Goal: Transaction & Acquisition: Download file/media

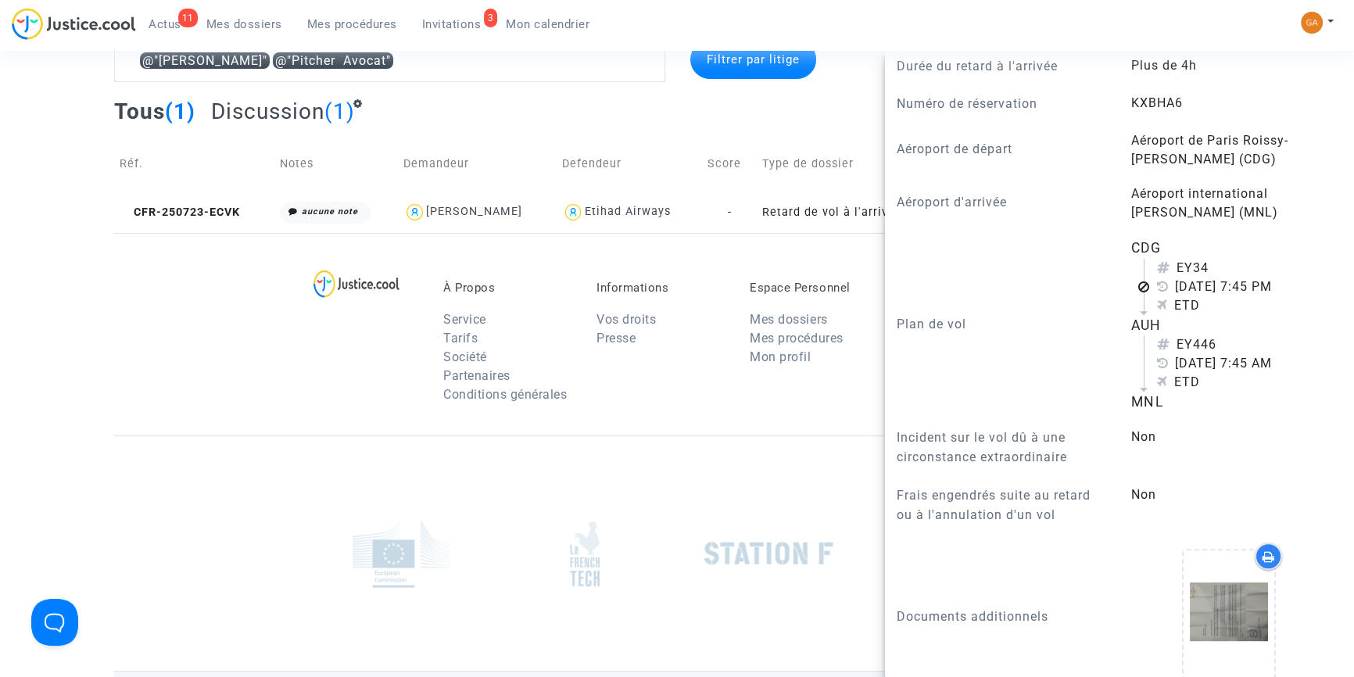
scroll to position [852, 0]
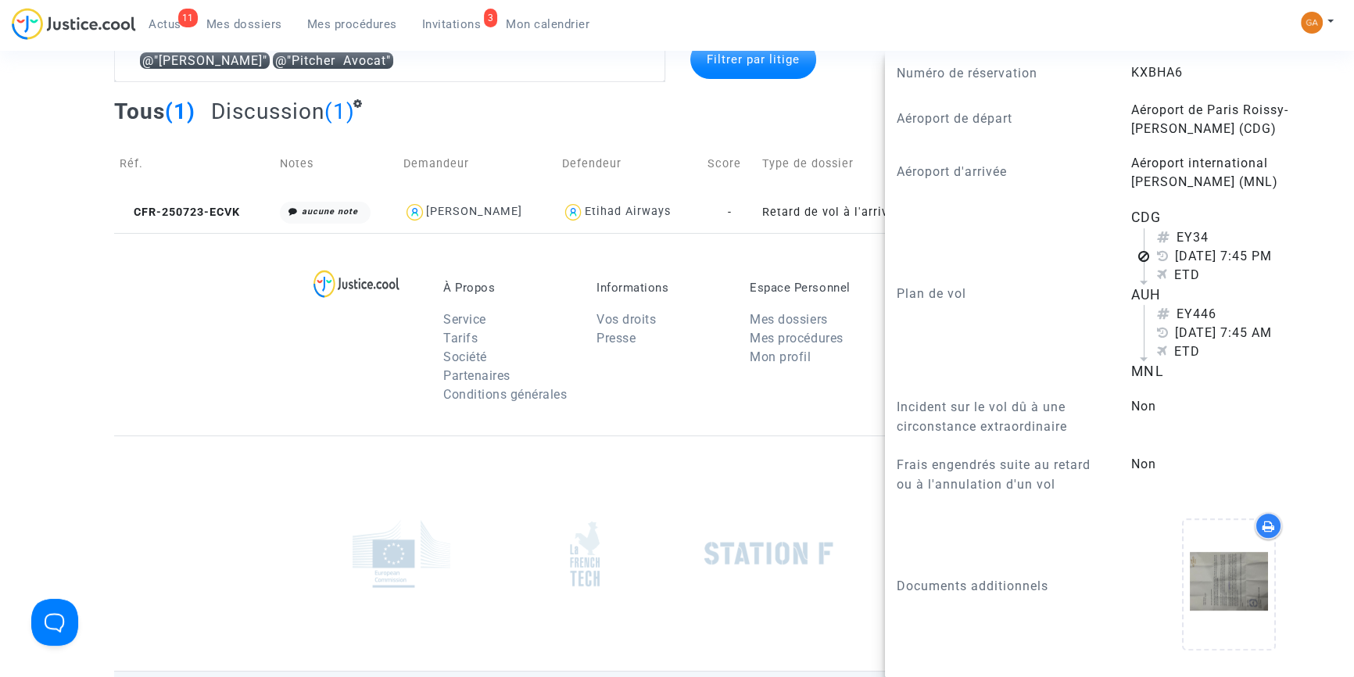
click at [1149, 76] on span "KXBHA6" at bounding box center [1157, 72] width 52 height 15
copy span "KXBHA6"
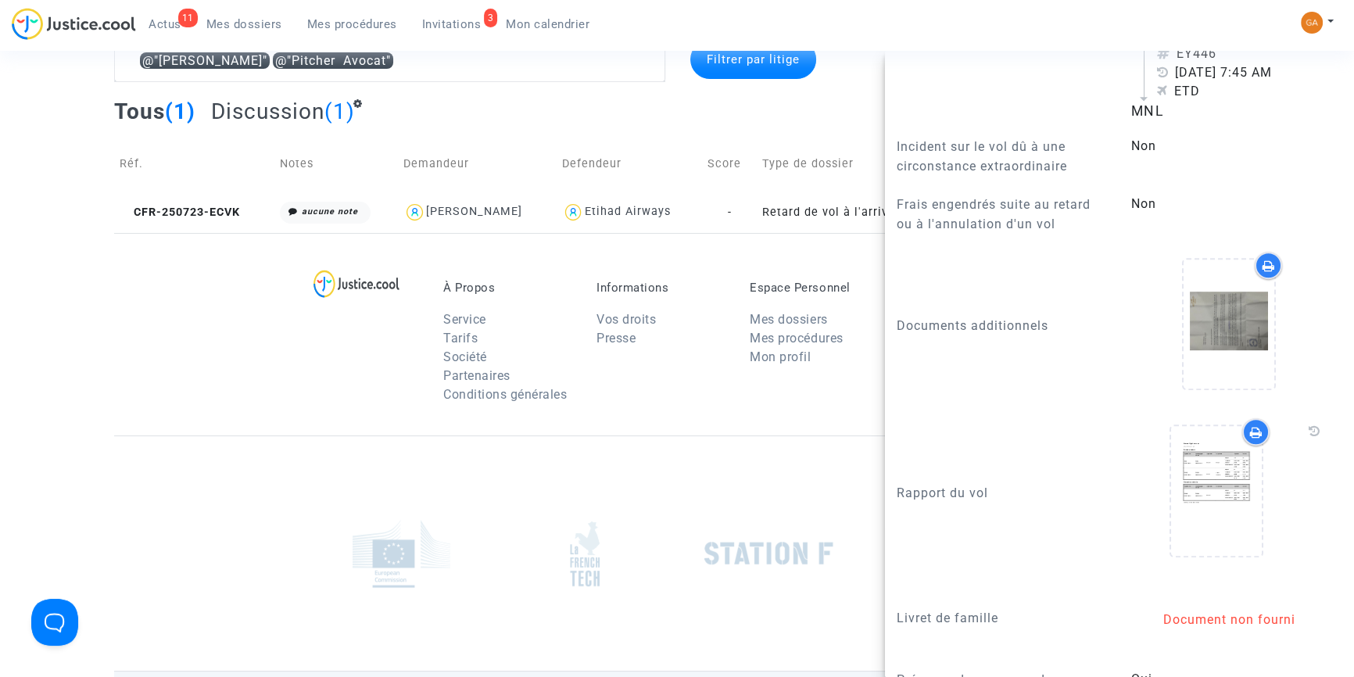
scroll to position [1279, 0]
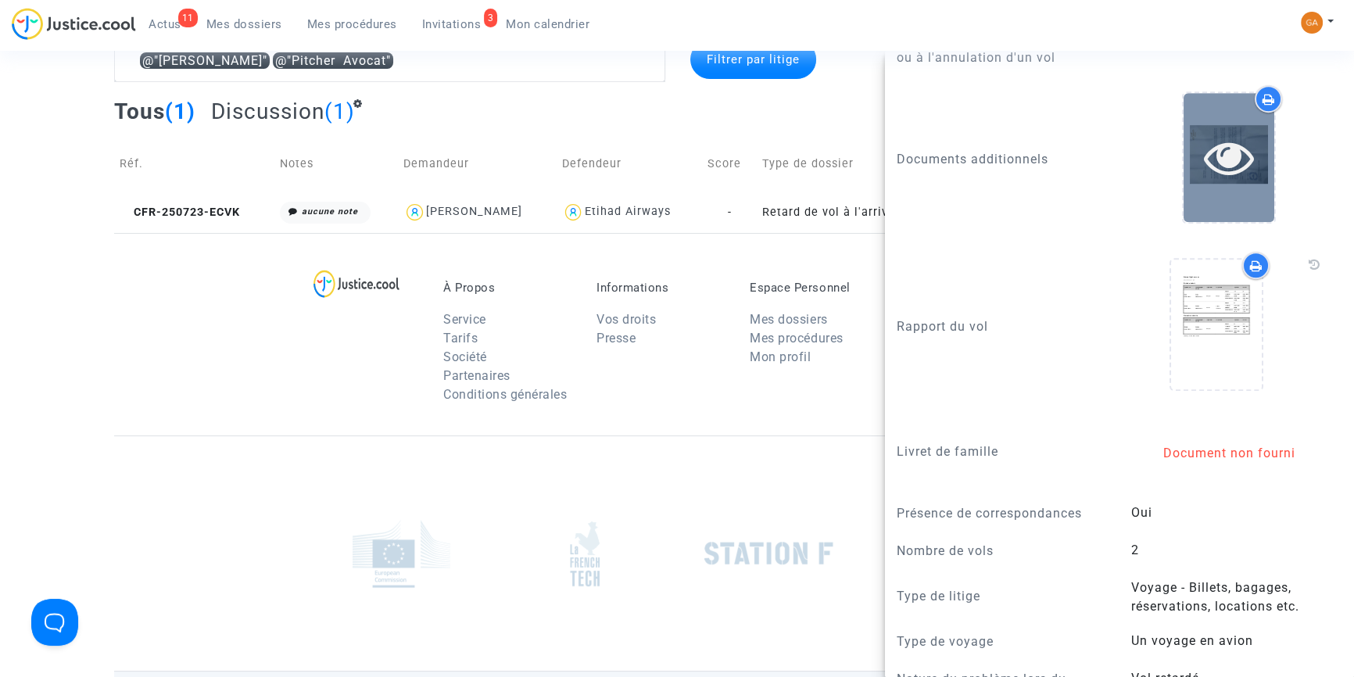
click at [1204, 182] on icon at bounding box center [1229, 157] width 51 height 50
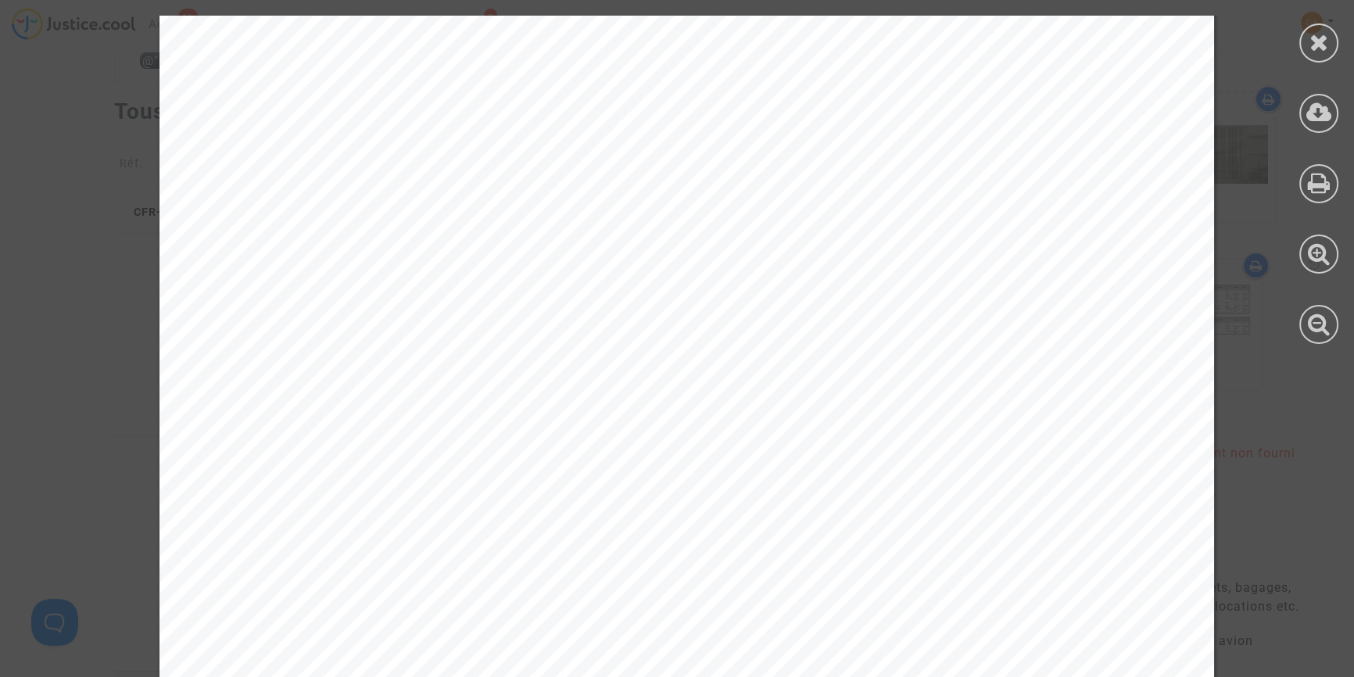
scroll to position [284, 0]
click at [1324, 31] on icon at bounding box center [1319, 41] width 20 height 23
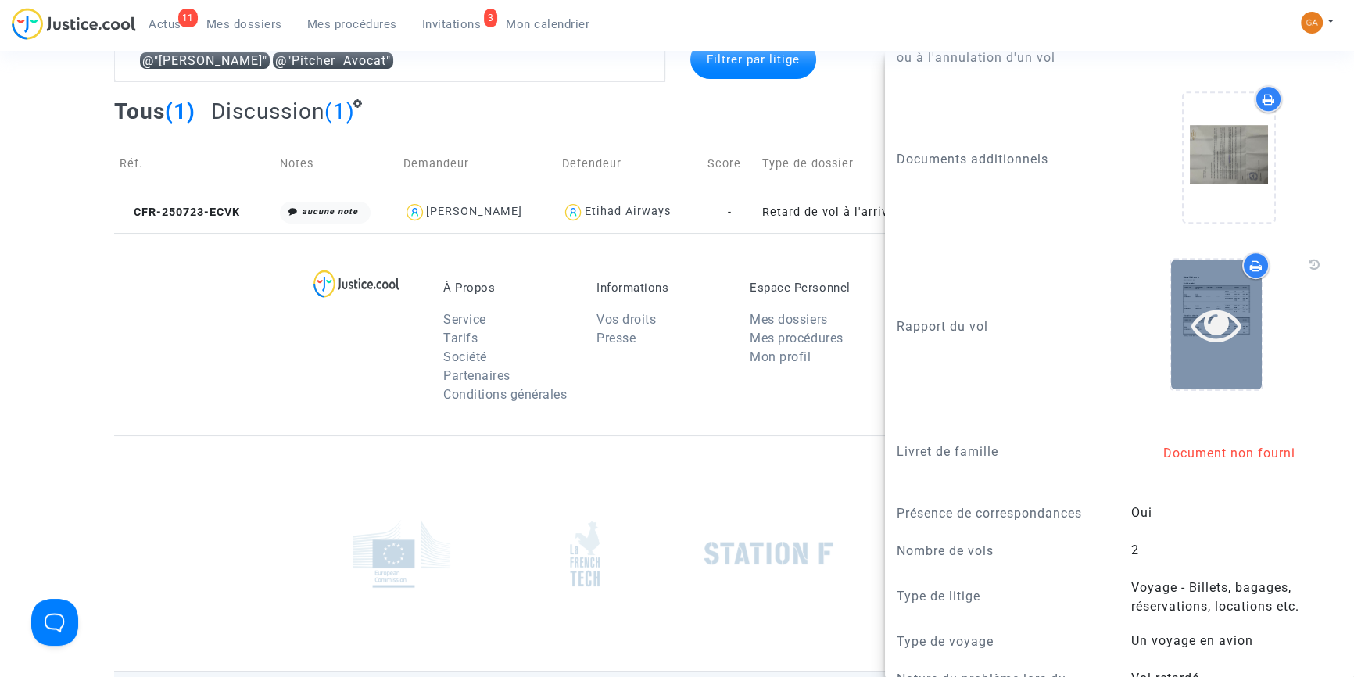
click at [1200, 331] on div at bounding box center [1216, 324] width 91 height 129
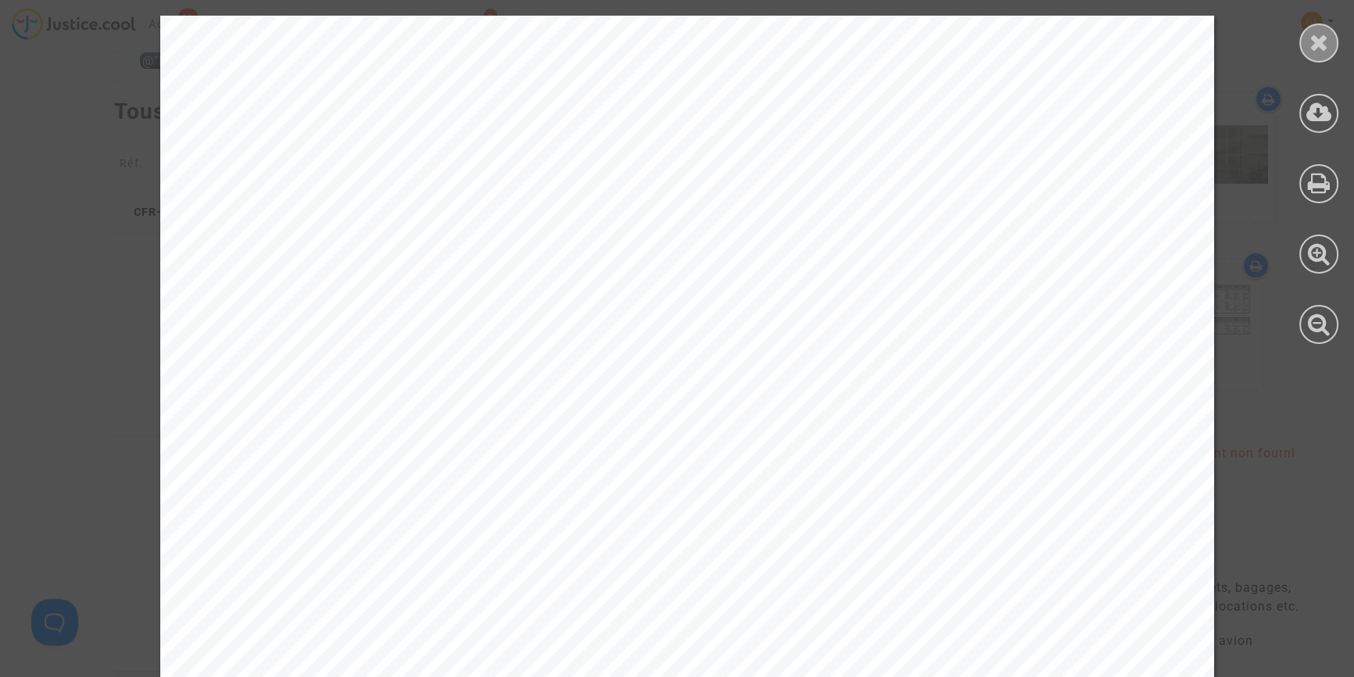
click at [1313, 34] on icon at bounding box center [1319, 41] width 20 height 23
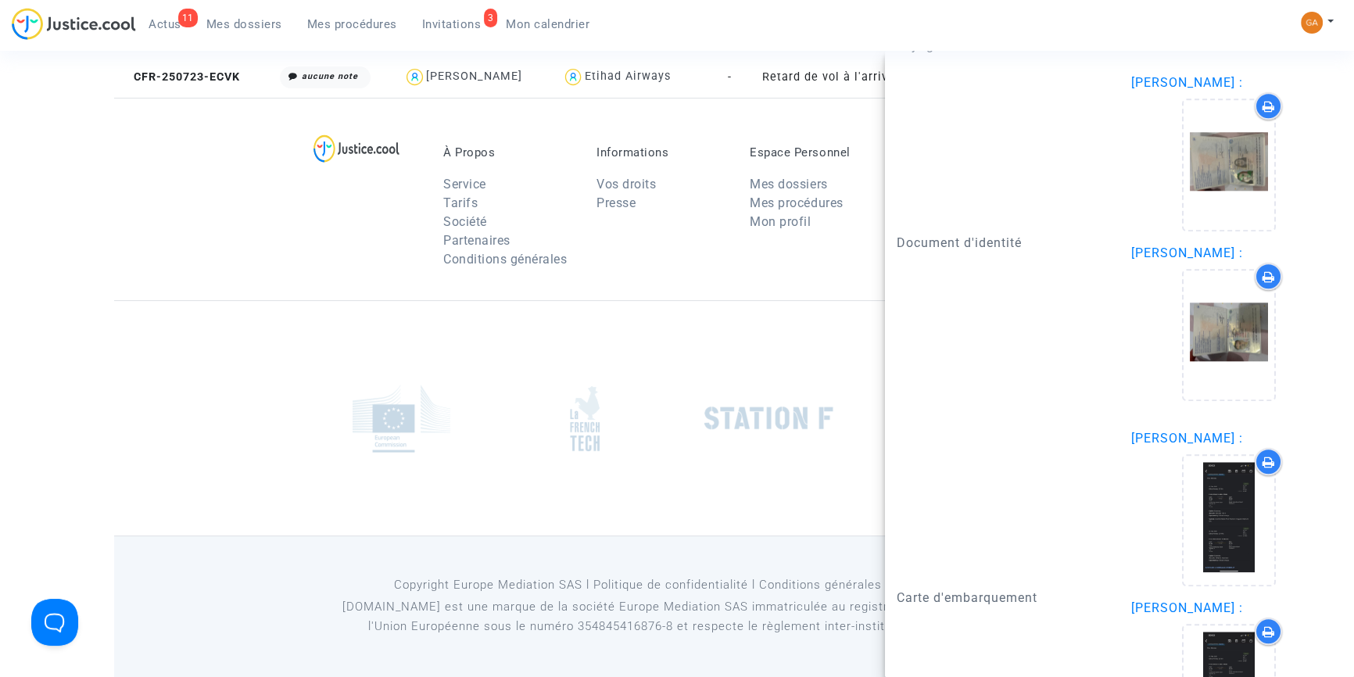
scroll to position [2064, 0]
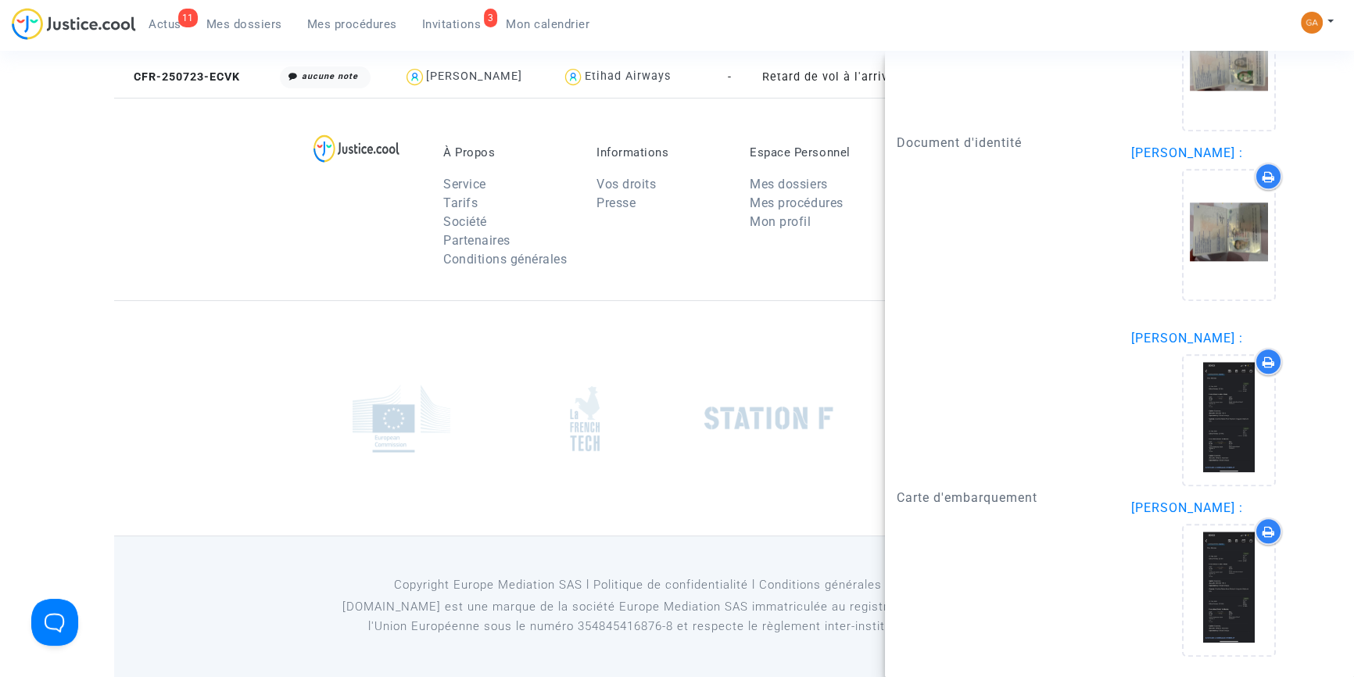
click at [1022, 288] on div "Document d'identité" at bounding box center [1002, 143] width 234 height 340
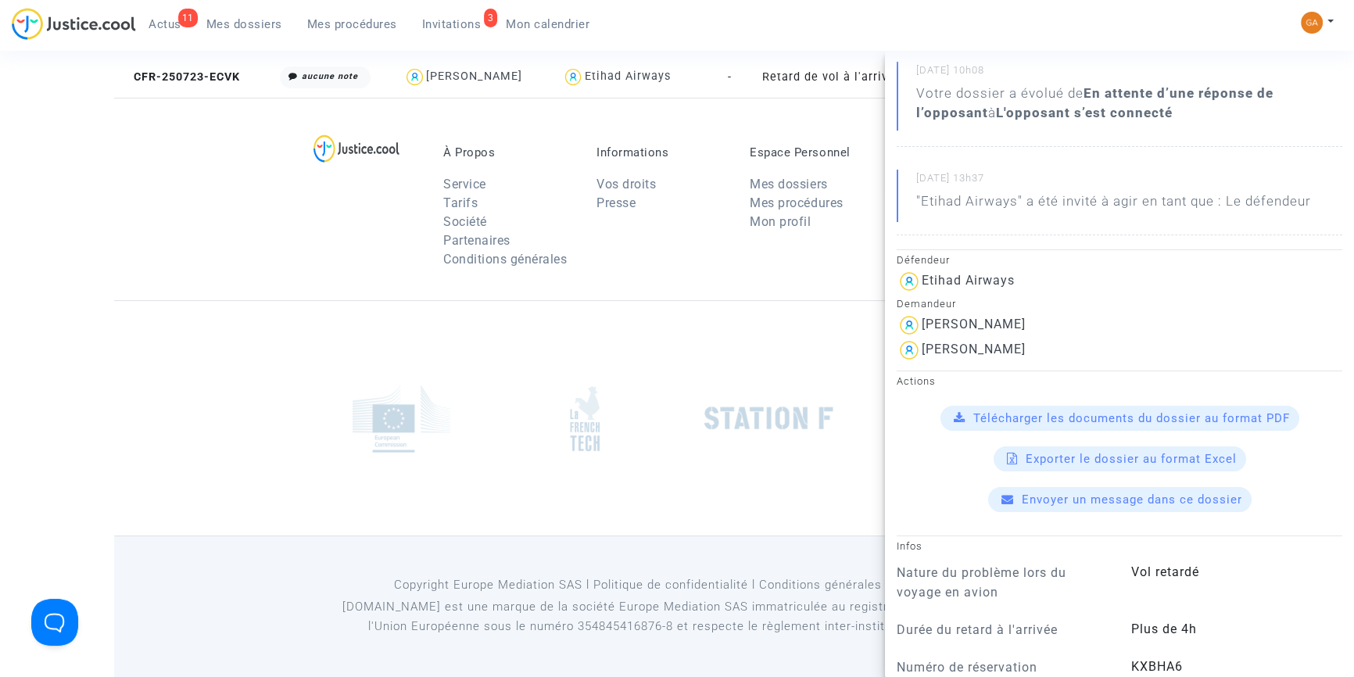
scroll to position [217, 0]
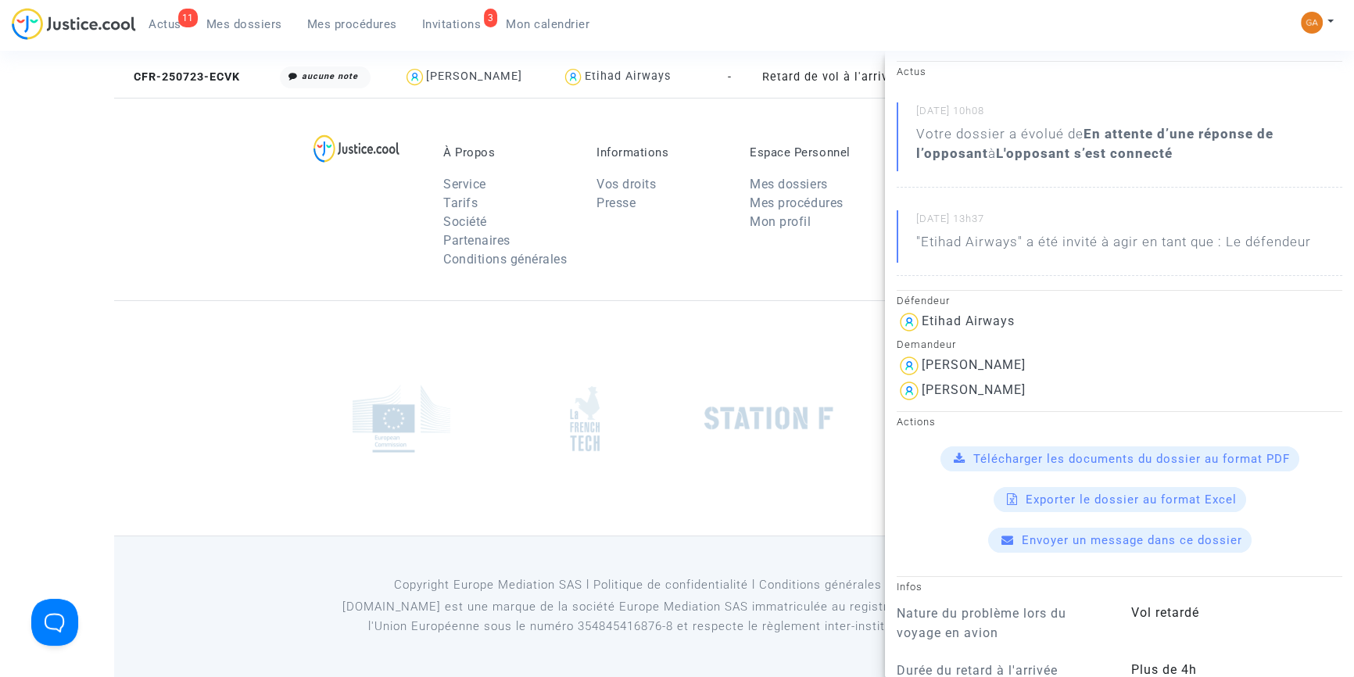
drag, startPoint x: 778, startPoint y: 297, endPoint x: 447, endPoint y: 43, distance: 417.0
click at [765, 288] on div "À Propos Service Tarifs Société Partenaires Conditions générales Informations V…" at bounding box center [677, 199] width 1126 height 202
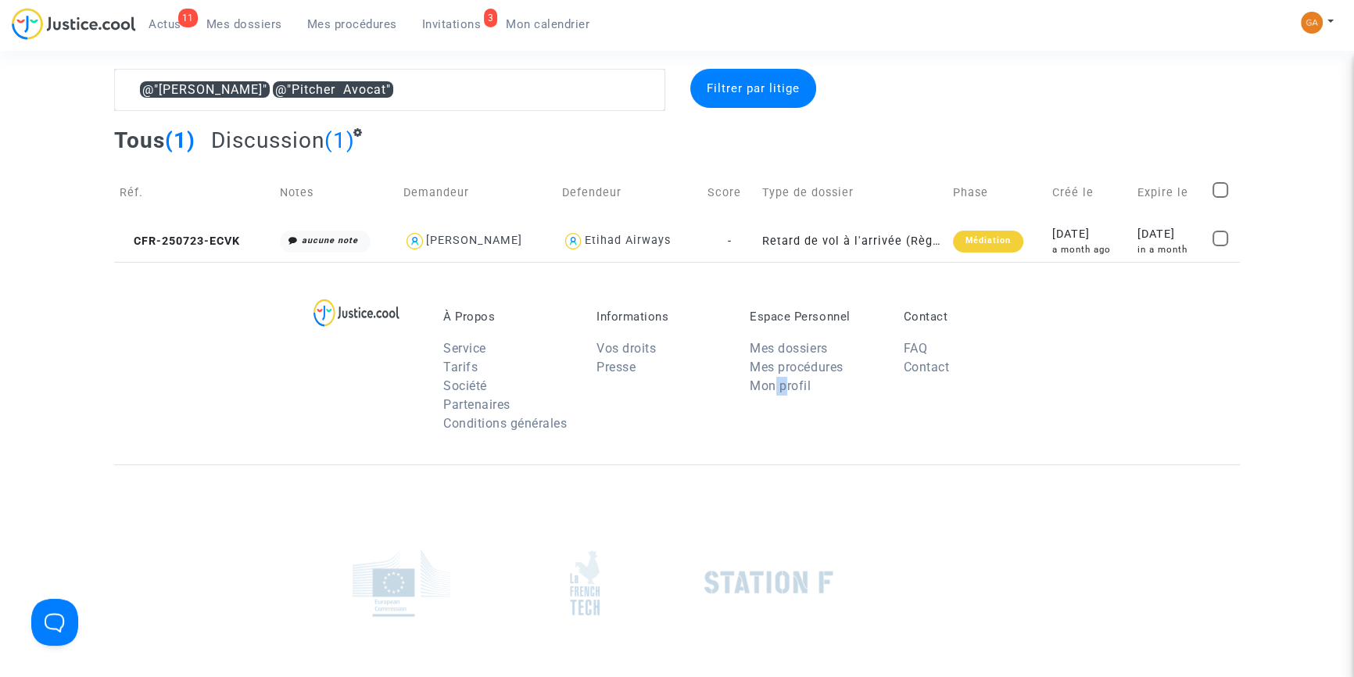
scroll to position [0, 0]
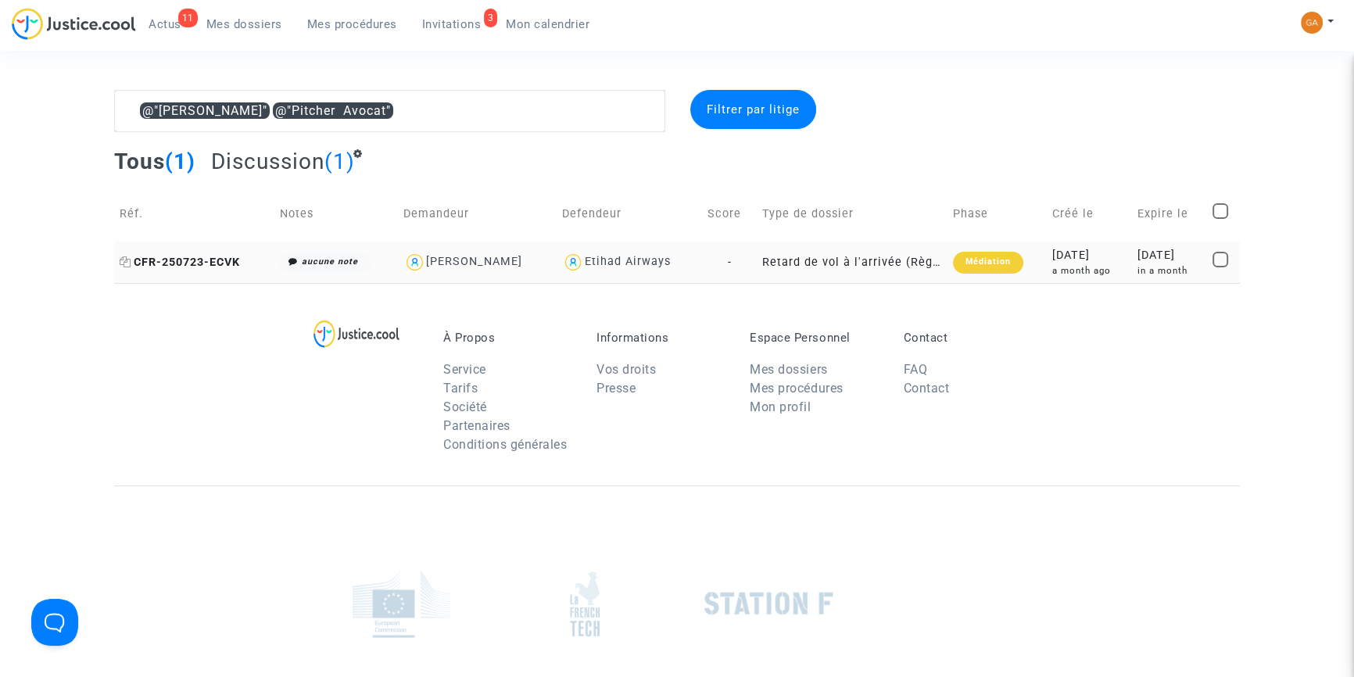
click at [234, 261] on span "CFR-250723-ECVK" at bounding box center [180, 262] width 120 height 13
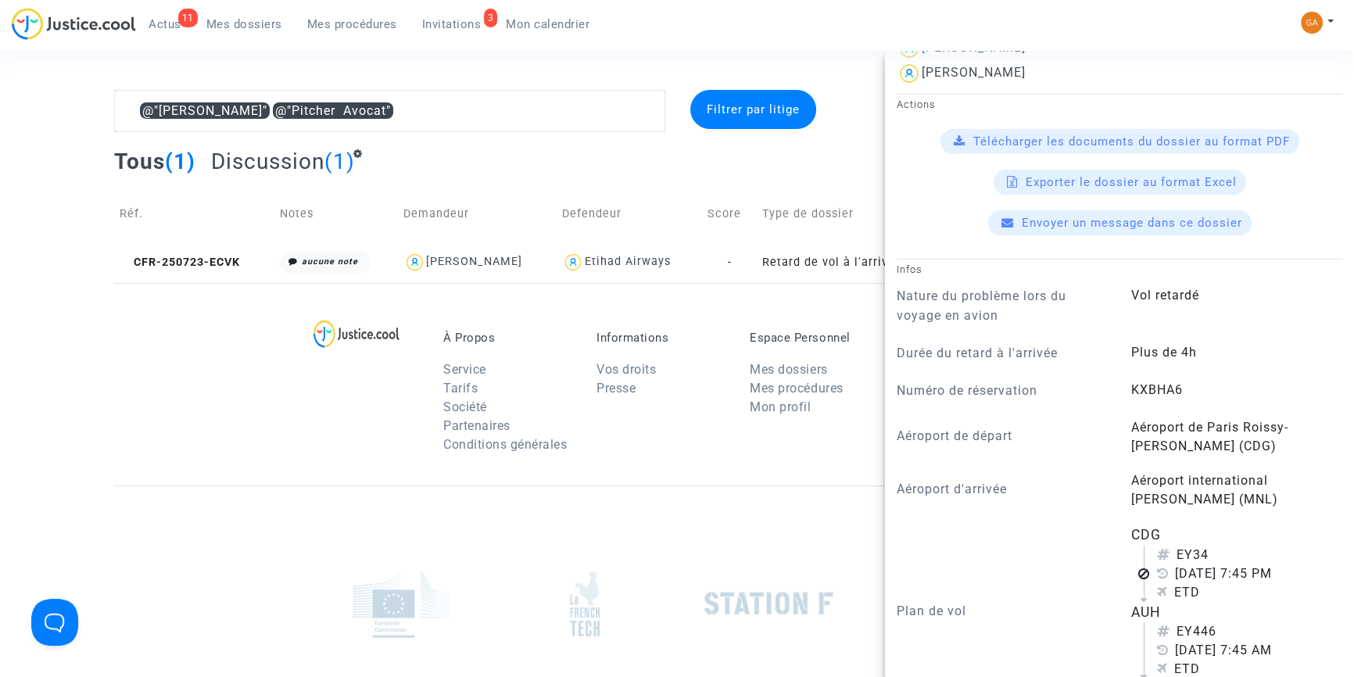
scroll to position [497, 0]
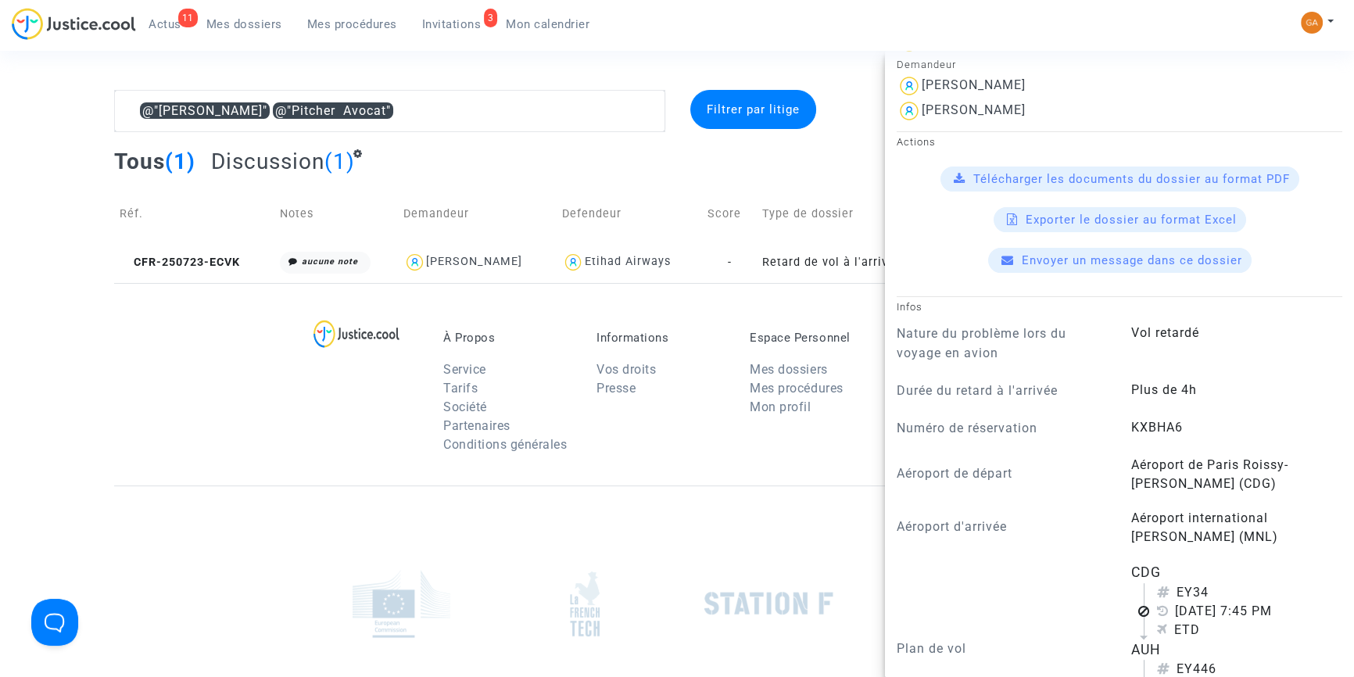
click at [1194, 177] on span "Télécharger les documents du dossier au format PDF" at bounding box center [1131, 179] width 317 height 14
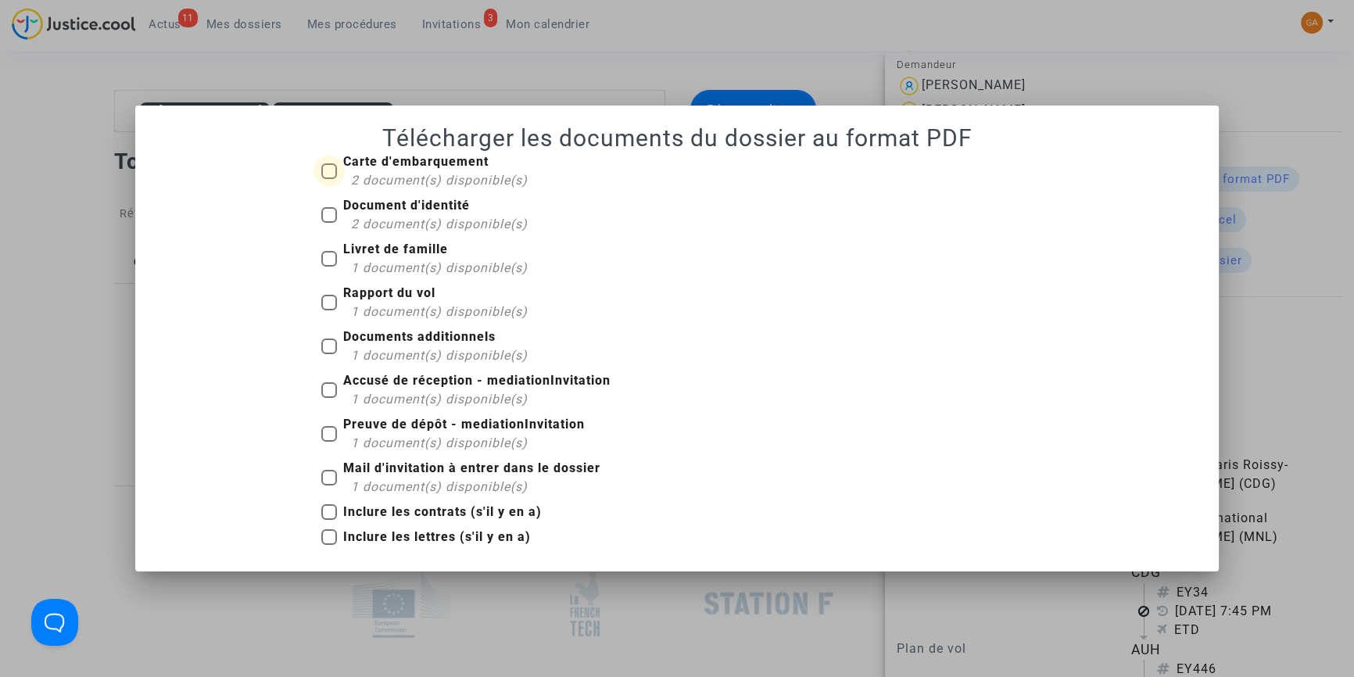
click at [328, 170] on span at bounding box center [329, 171] width 16 height 16
click at [328, 179] on input "Carte d'embarquement 2 document(s) disponible(s)" at bounding box center [328, 179] width 1 height 1
checkbox input "true"
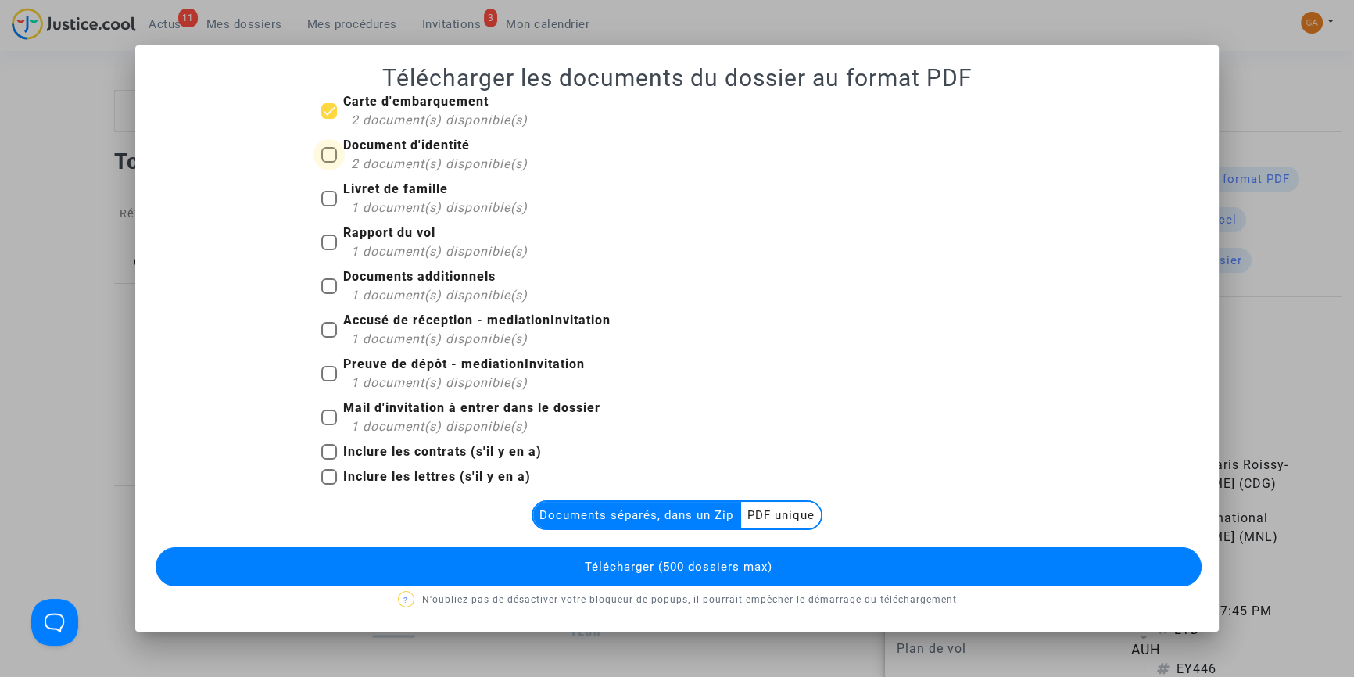
click at [331, 152] on span at bounding box center [329, 155] width 16 height 16
click at [329, 163] on input "Document d'identité 2 document(s) disponible(s)" at bounding box center [328, 163] width 1 height 1
checkbox input "true"
click at [334, 193] on span at bounding box center [329, 199] width 16 height 16
click at [329, 206] on input "Livret de famille 1 document(s) disponible(s)" at bounding box center [328, 206] width 1 height 1
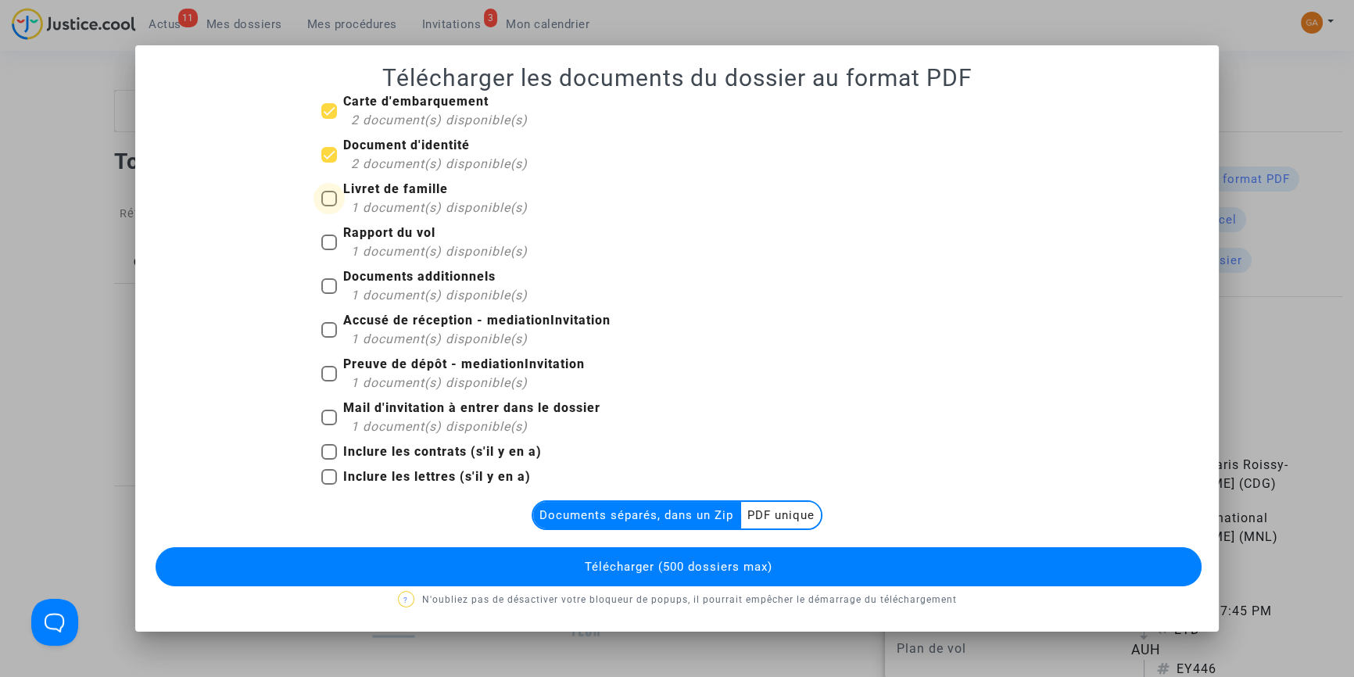
checkbox input "true"
click at [332, 242] on span at bounding box center [329, 242] width 16 height 16
click at [329, 250] on input "Rapport du vol 1 document(s) disponible(s)" at bounding box center [328, 250] width 1 height 1
checkbox input "true"
click at [329, 281] on span at bounding box center [329, 286] width 16 height 16
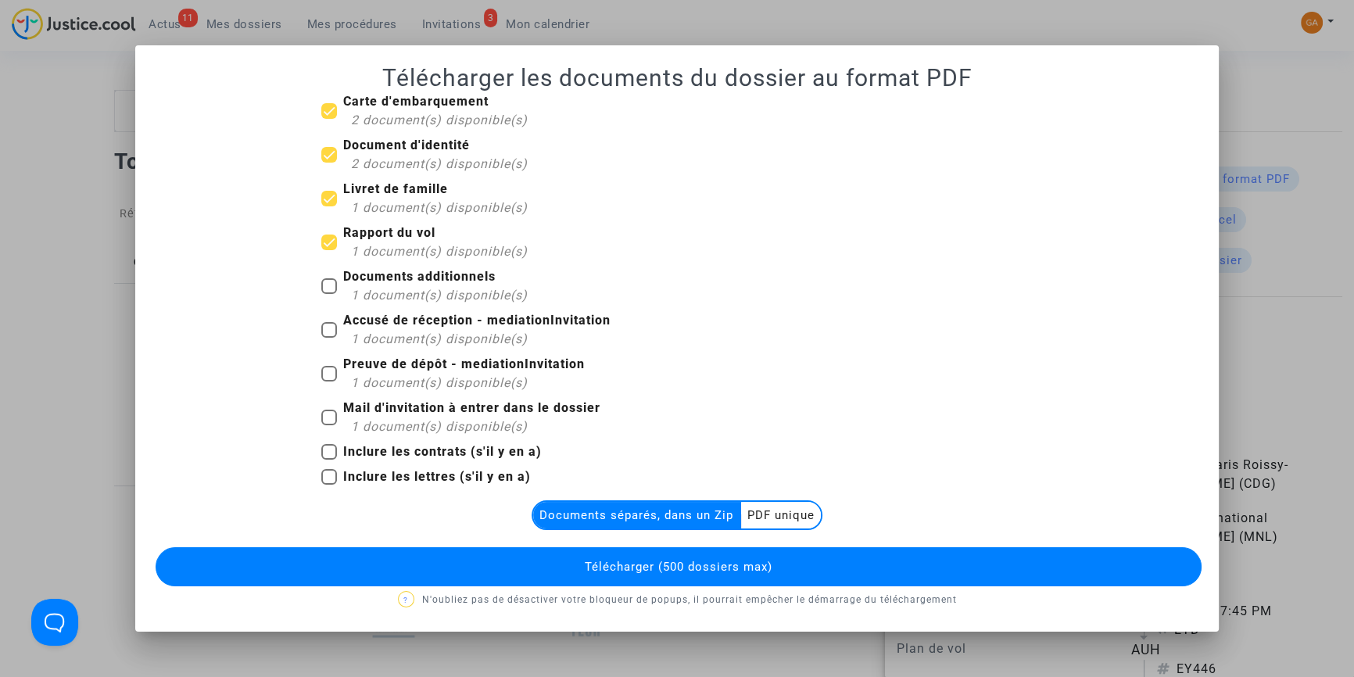
click at [329, 294] on input "Documents additionnels 1 document(s) disponible(s)" at bounding box center [328, 294] width 1 height 1
checkbox input "true"
click at [328, 323] on span at bounding box center [329, 330] width 16 height 16
click at [328, 338] on input "Accusé de réception - mediationInvitation 1 document(s) disponible(s)" at bounding box center [328, 338] width 1 height 1
checkbox input "true"
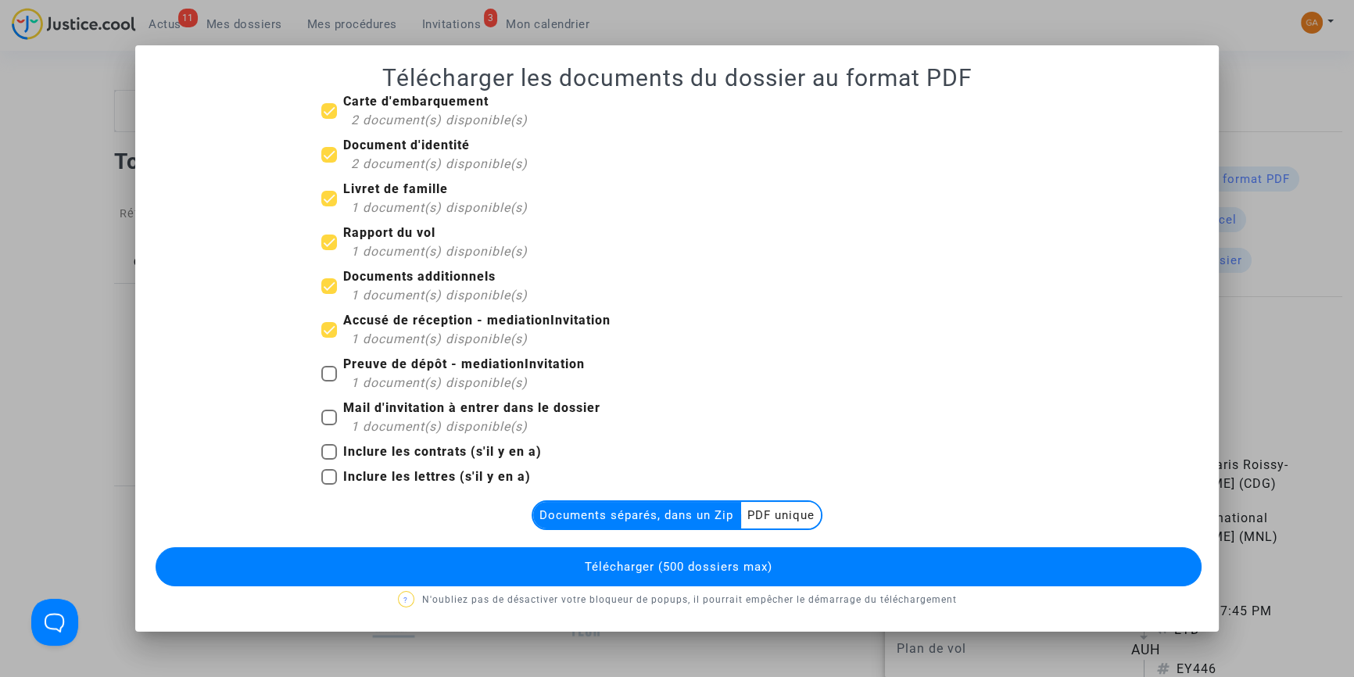
click at [331, 375] on span at bounding box center [329, 374] width 16 height 16
click at [329, 381] on input "Preuve de dépôt - mediationInvitation 1 document(s) disponible(s)" at bounding box center [328, 381] width 1 height 1
checkbox input "true"
click at [329, 420] on span at bounding box center [329, 418] width 16 height 16
click at [329, 425] on input "Mail d'invitation à entrer dans le dossier 1 document(s) disponible(s)" at bounding box center [328, 425] width 1 height 1
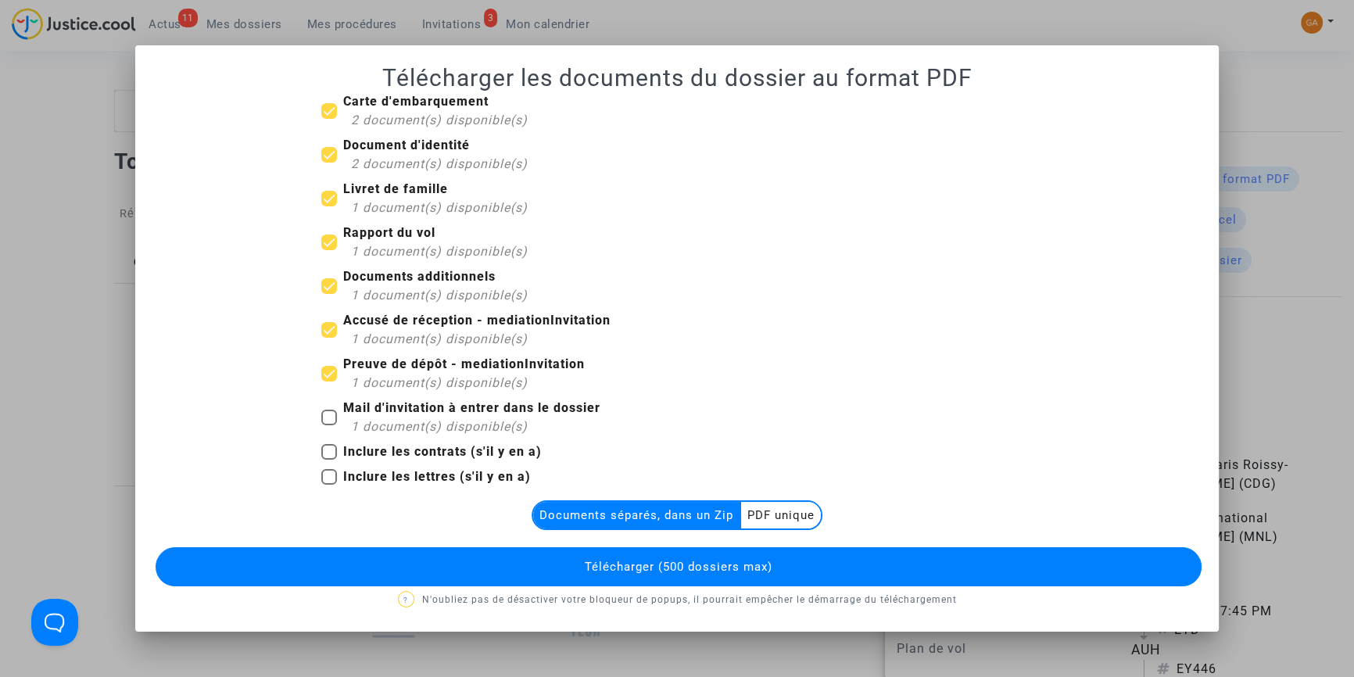
checkbox input "true"
click at [781, 514] on multi-toggle-item "PDF unique" at bounding box center [781, 515] width 80 height 27
click at [757, 562] on span "Télécharger (500 dossiers max)" at bounding box center [679, 567] width 188 height 14
